Goal: Task Accomplishment & Management: Complete application form

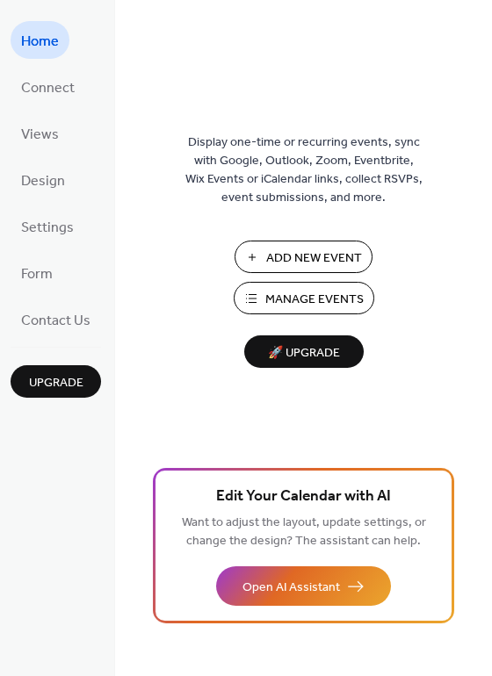
click at [314, 262] on span "Add New Event" at bounding box center [314, 258] width 96 height 18
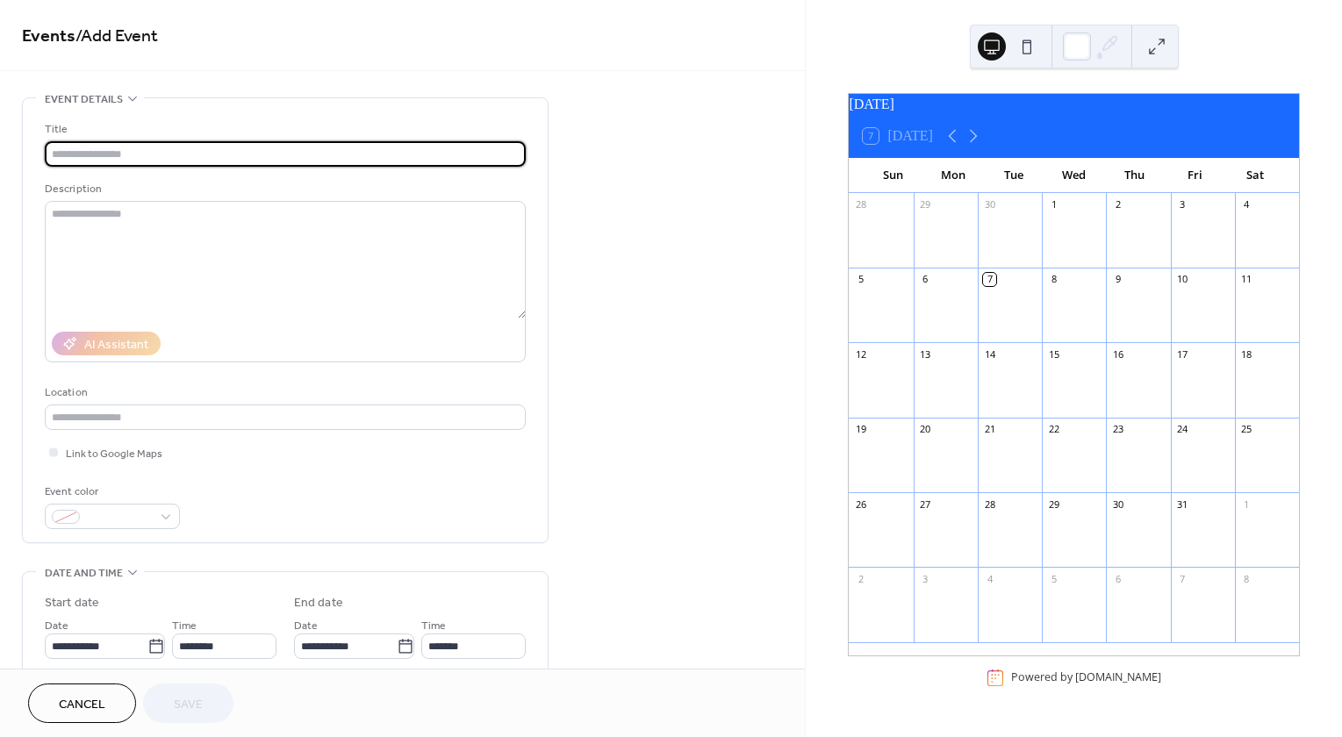
click at [1178, 385] on div at bounding box center [1203, 389] width 64 height 45
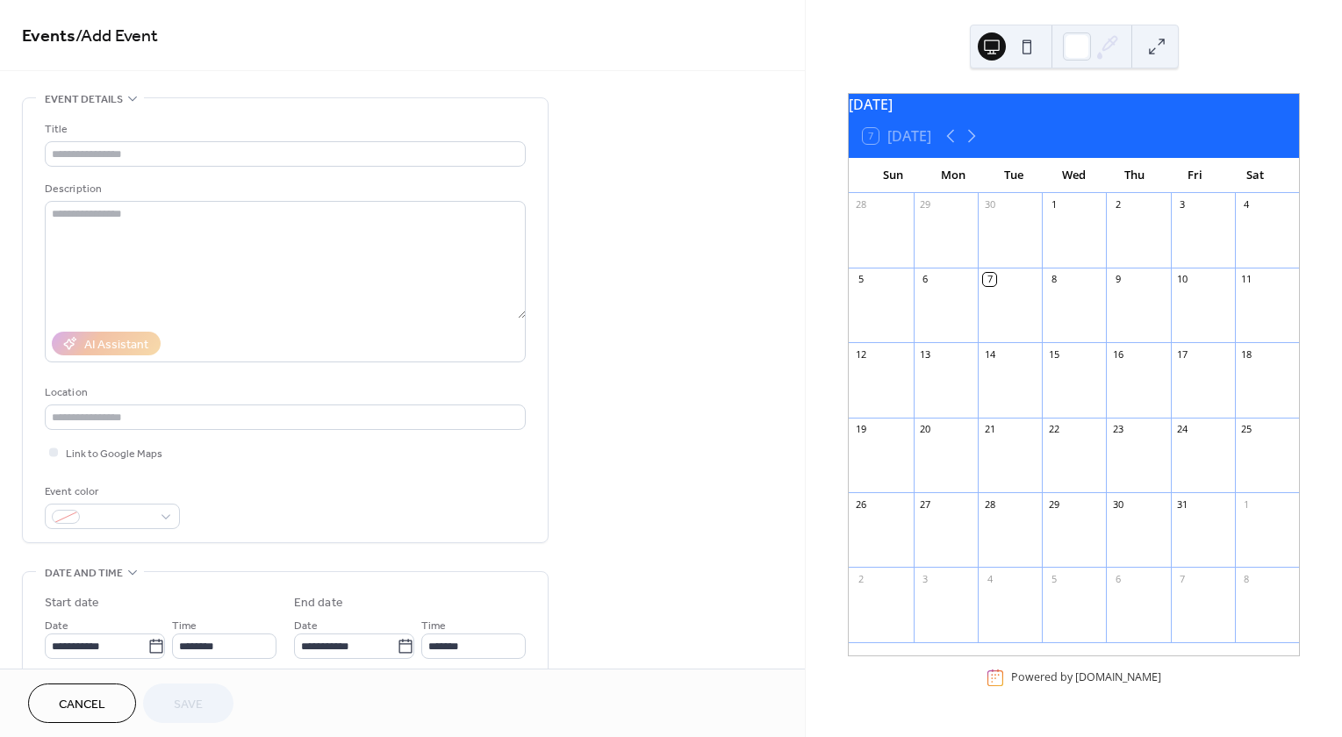
click at [1176, 361] on div "17" at bounding box center [1182, 354] width 13 height 13
click at [1195, 377] on div at bounding box center [1203, 389] width 64 height 45
click at [1178, 361] on div "17" at bounding box center [1182, 354] width 13 height 13
click at [969, 146] on icon at bounding box center [971, 136] width 21 height 21
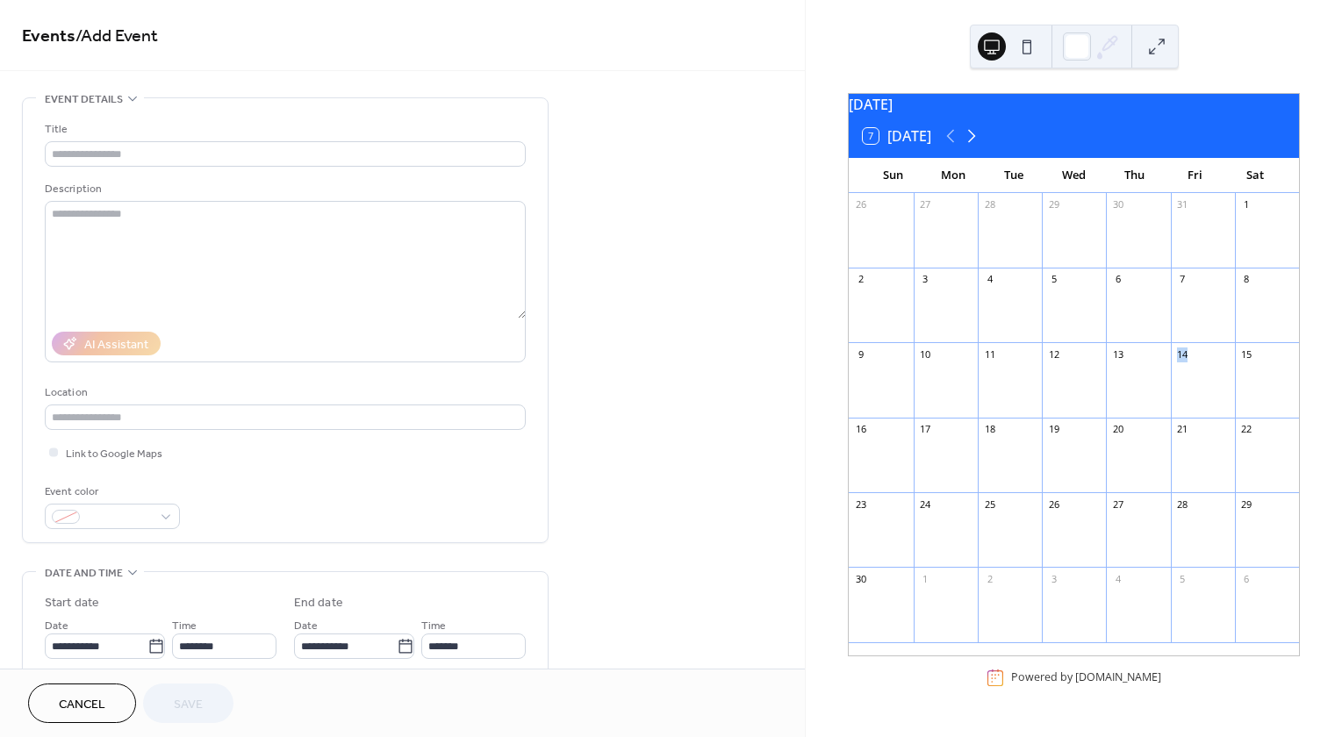
click at [969, 146] on icon at bounding box center [971, 136] width 21 height 21
click at [950, 144] on icon at bounding box center [950, 136] width 21 height 21
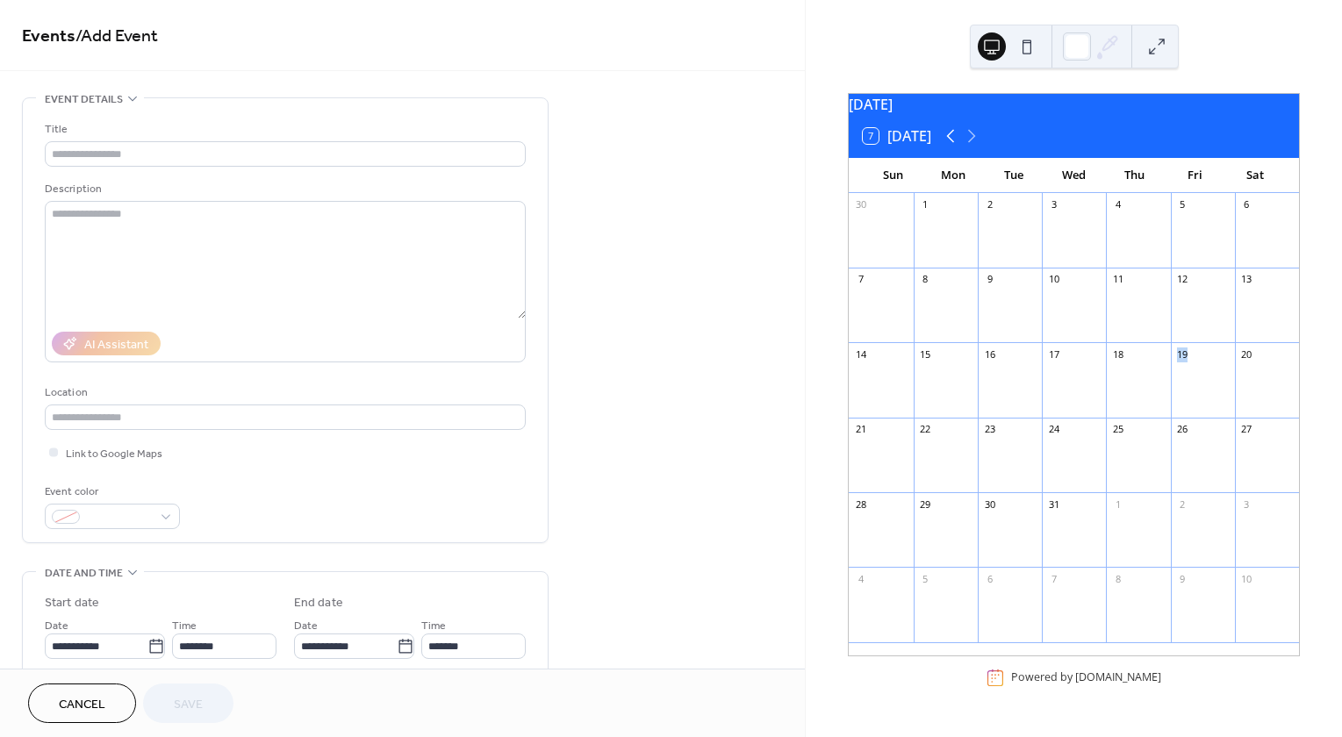
click at [950, 144] on icon at bounding box center [950, 136] width 21 height 21
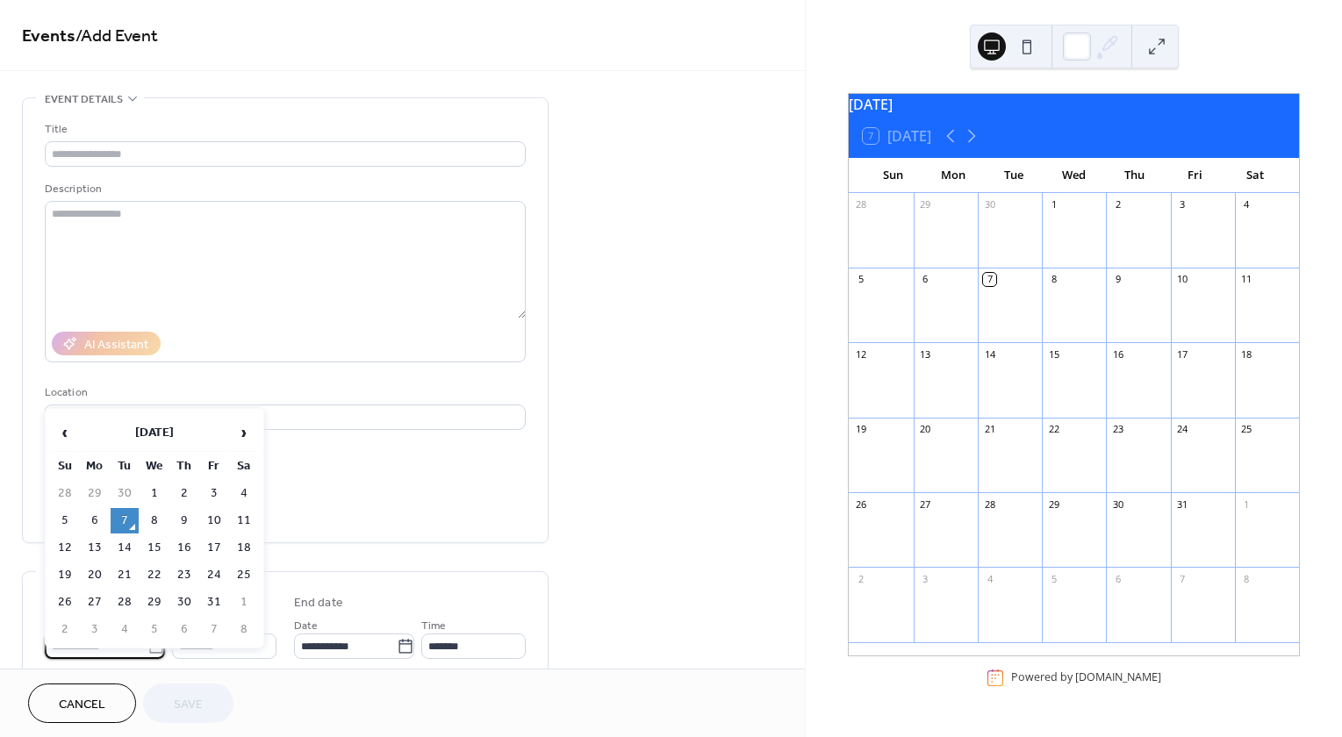
click at [96, 636] on body "**********" at bounding box center [671, 368] width 1342 height 737
click at [209, 552] on td "17" at bounding box center [214, 547] width 28 height 25
type input "**********"
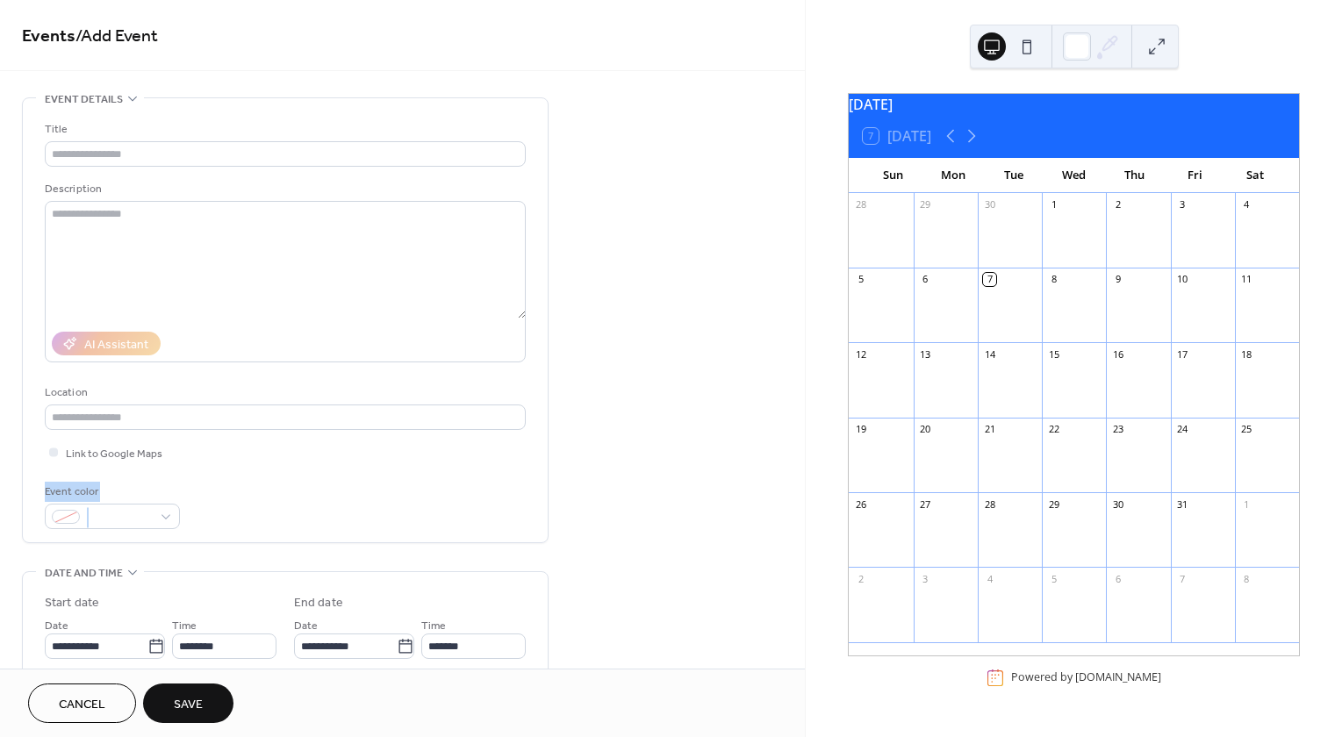
drag, startPoint x: 252, startPoint y: 508, endPoint x: 249, endPoint y: 468, distance: 40.5
click at [249, 468] on div "Title Description AI Assistant Location Link to Google Maps Event color" at bounding box center [285, 324] width 481 height 409
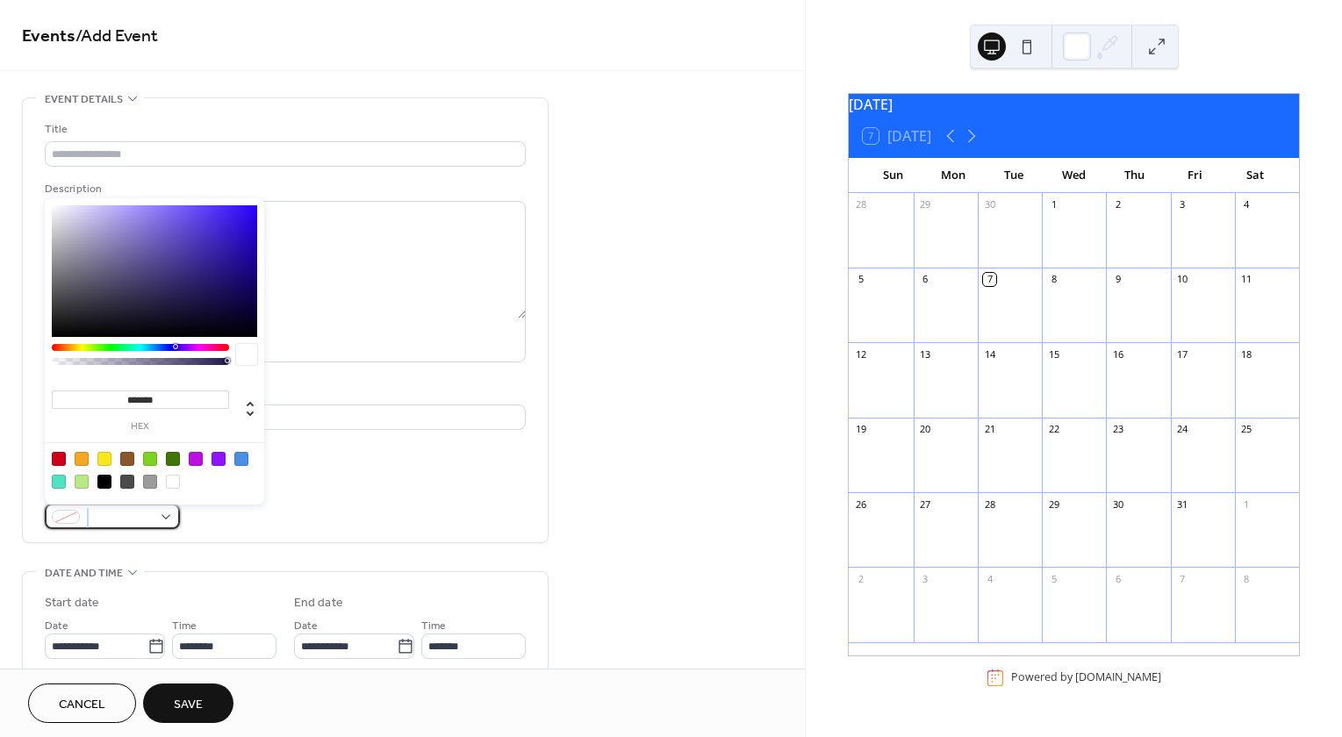
click at [163, 511] on div at bounding box center [112, 516] width 135 height 25
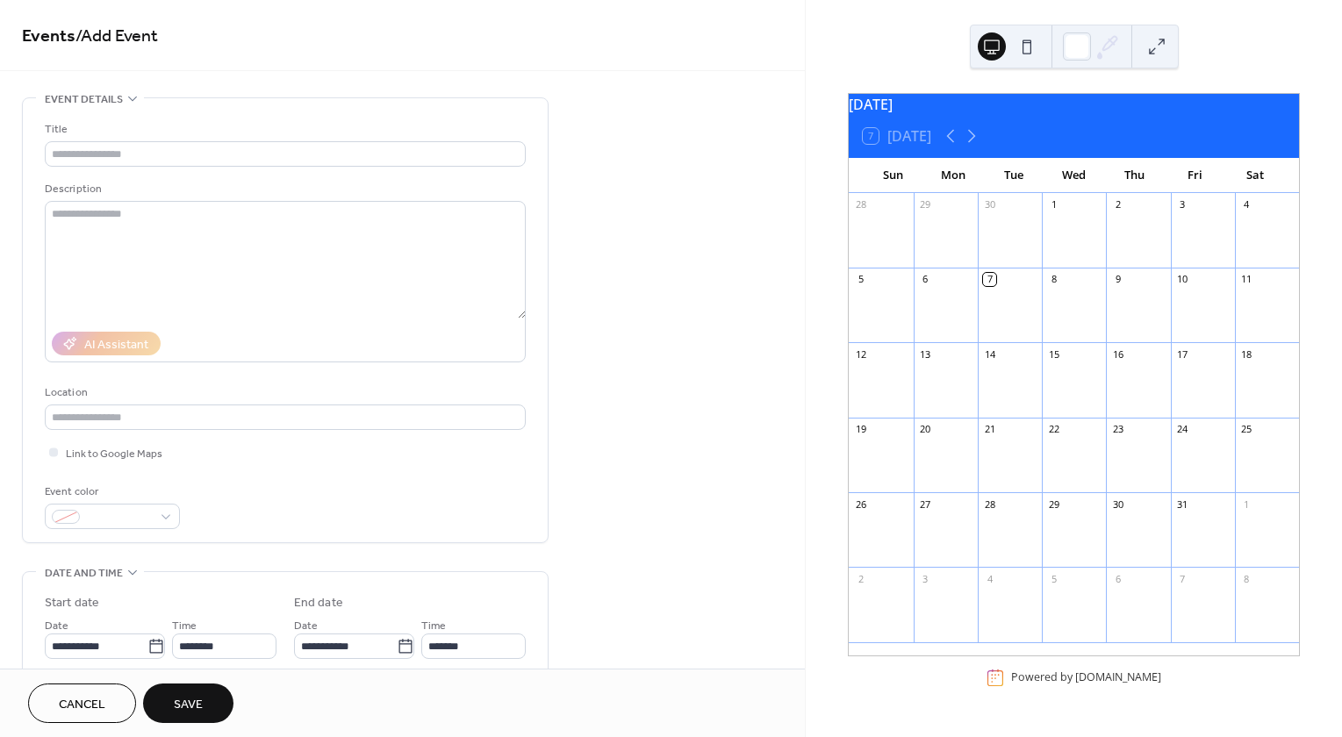
click at [341, 505] on div "Event color" at bounding box center [285, 506] width 481 height 47
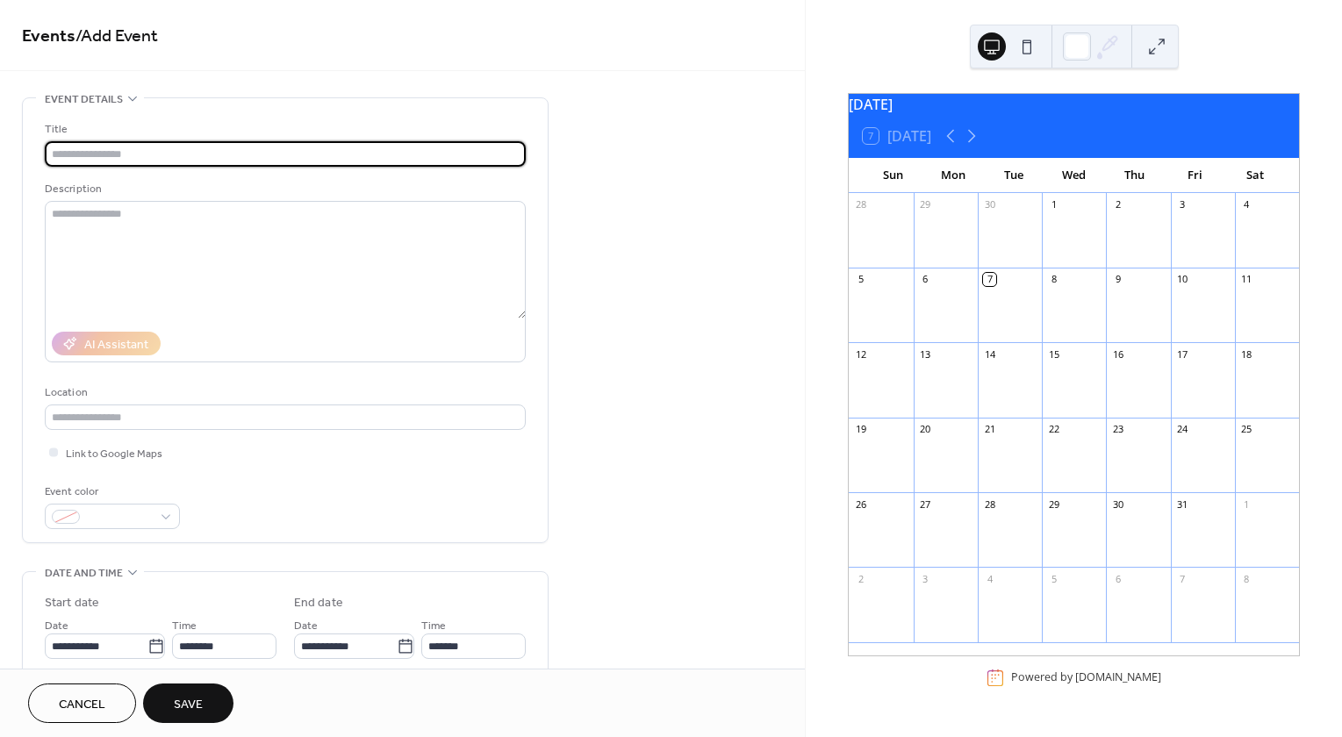
click at [151, 143] on input "text" at bounding box center [285, 153] width 481 height 25
type input "**********"
click at [181, 706] on span "Save" at bounding box center [188, 705] width 29 height 18
